Goal: Information Seeking & Learning: Learn about a topic

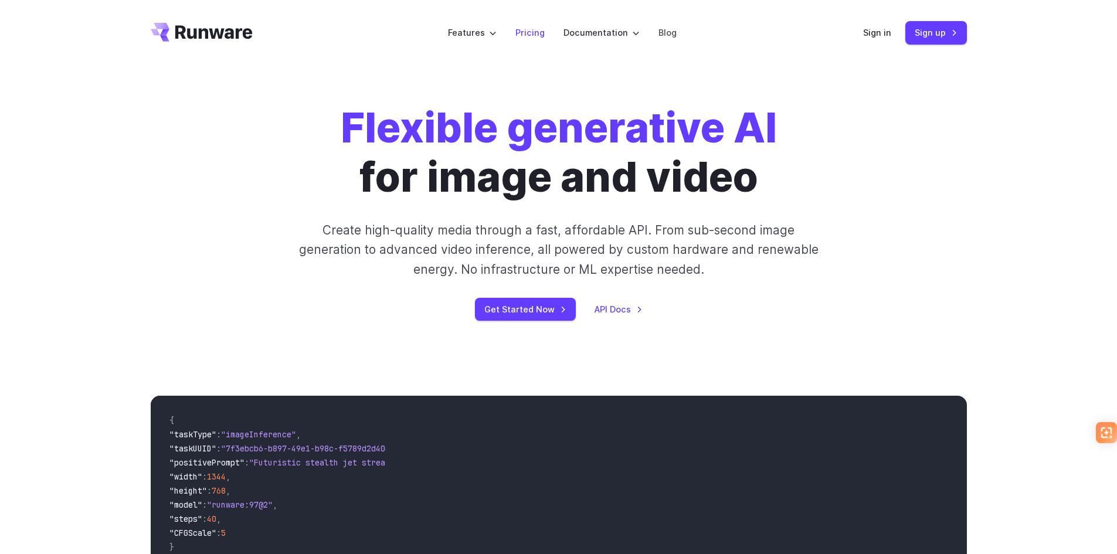
click at [533, 32] on link "Pricing" at bounding box center [529, 32] width 29 height 13
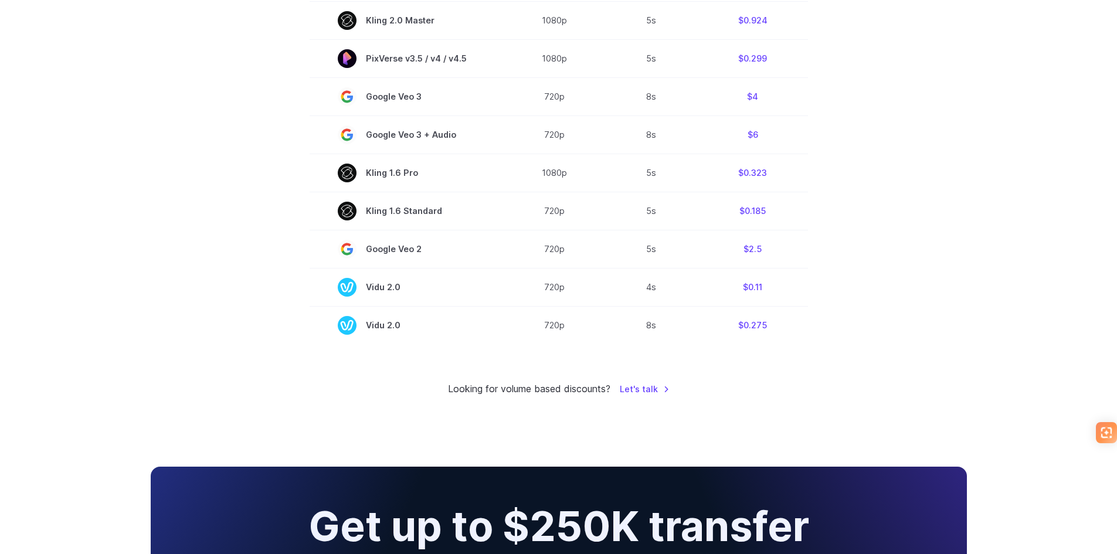
scroll to position [703, 0]
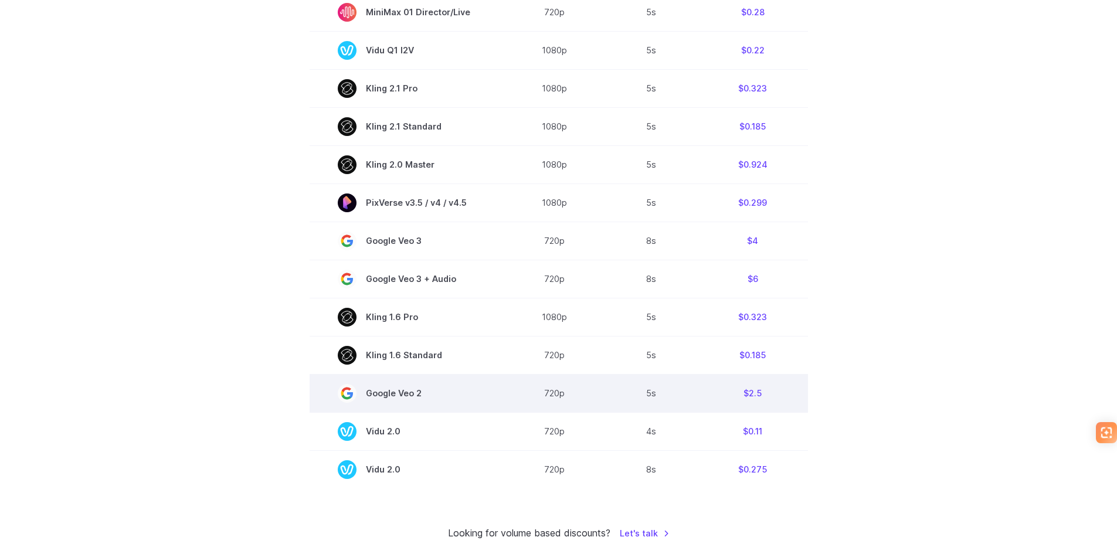
click at [400, 400] on span "Google Veo 2" at bounding box center [407, 393] width 138 height 19
click at [400, 392] on span "Google Veo 2" at bounding box center [407, 393] width 138 height 19
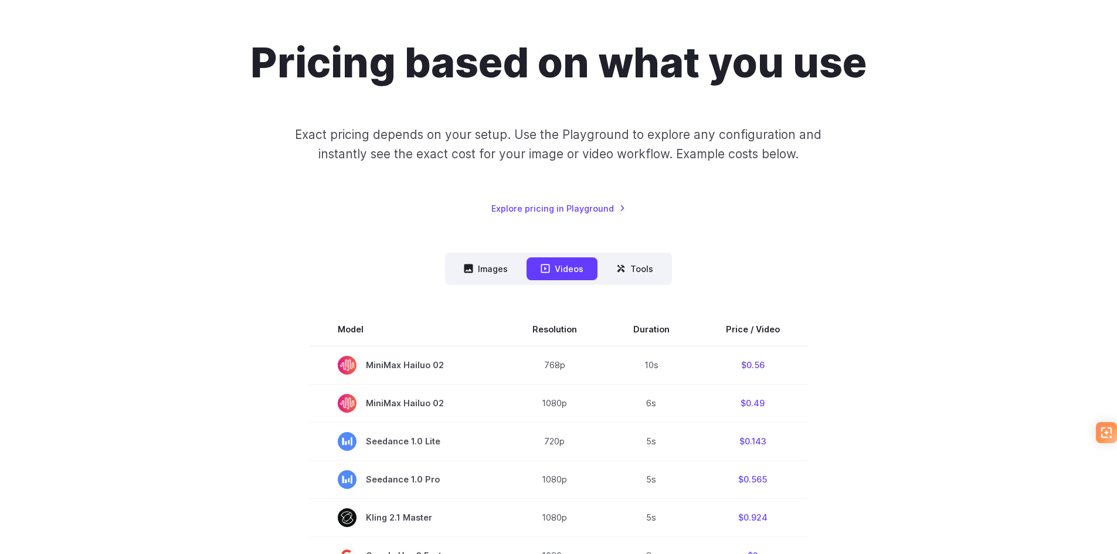
scroll to position [0, 0]
